Goal: Check status

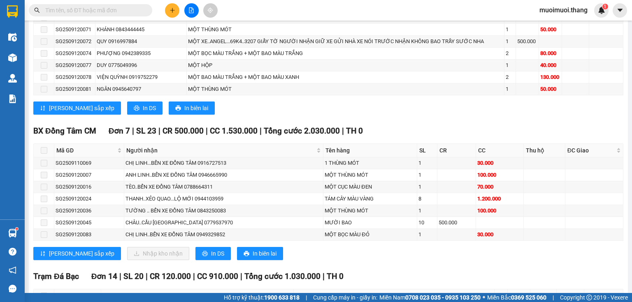
scroll to position [963, 0]
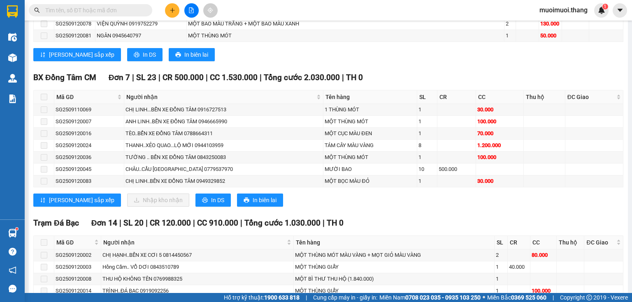
click at [63, 10] on input "text" at bounding box center [93, 10] width 97 height 9
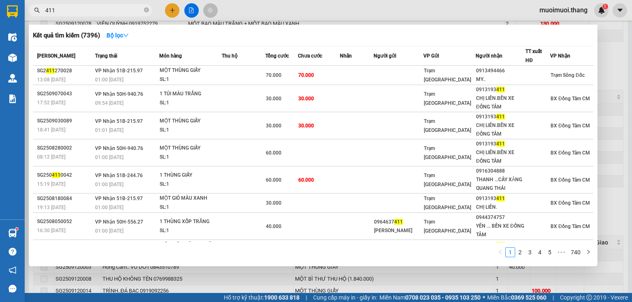
type input "411"
click at [446, 12] on div at bounding box center [316, 151] width 632 height 302
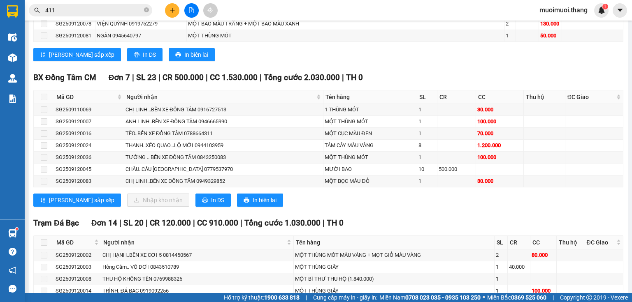
click at [311, 208] on div "BX Đồng Tâm CM Đơn 7 | SL 23 | CR 500.000 | CC 1.530.000 | Tổng cước 2.030.000 …" at bounding box center [328, 143] width 590 height 142
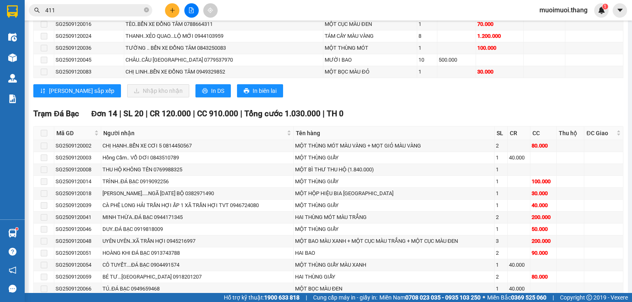
scroll to position [1127, 0]
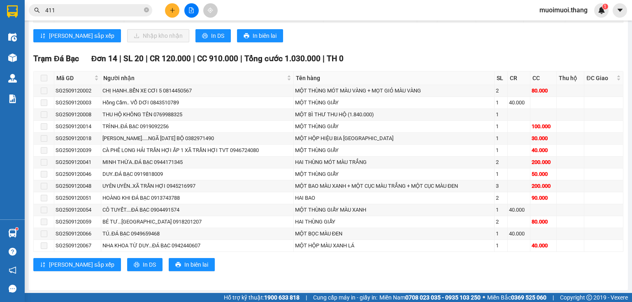
click at [217, 274] on div "Trạm Đá Bạc Đơn 14 | SL 20 | CR 120.000 | CC 910.000 | Tổng cước 1.030.000 | TH…" at bounding box center [328, 165] width 590 height 225
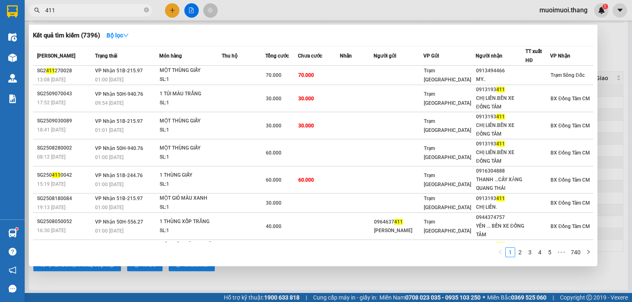
click at [104, 10] on input "411" at bounding box center [93, 10] width 97 height 9
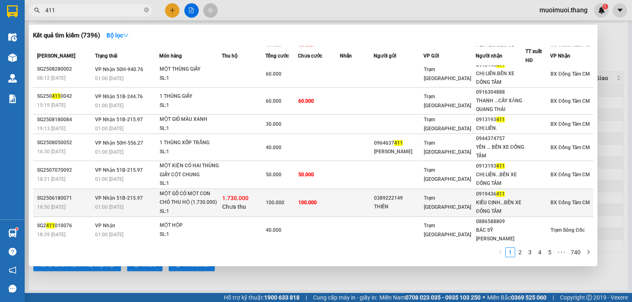
scroll to position [0, 0]
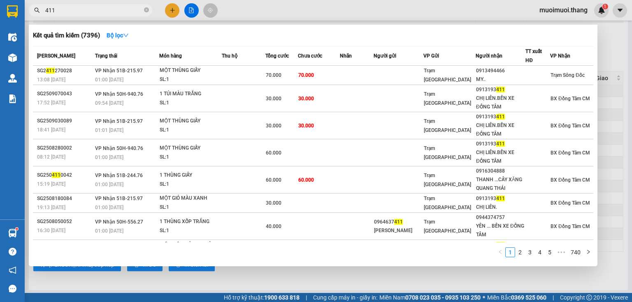
click at [315, 12] on div at bounding box center [316, 151] width 632 height 302
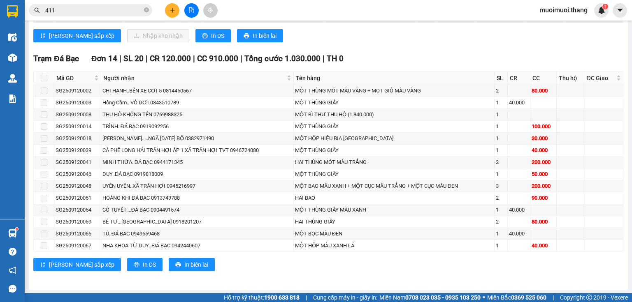
click at [89, 8] on input "411" at bounding box center [93, 10] width 97 height 9
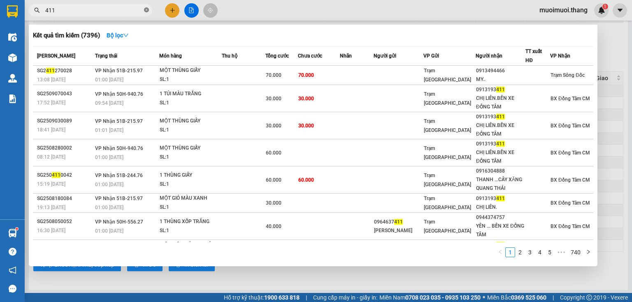
click at [144, 7] on span at bounding box center [146, 11] width 5 height 8
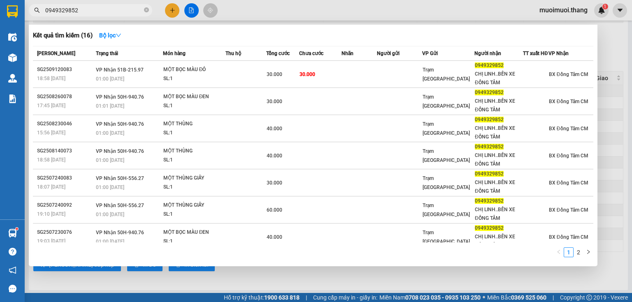
type input "0949329852"
